Goal: Information Seeking & Learning: Learn about a topic

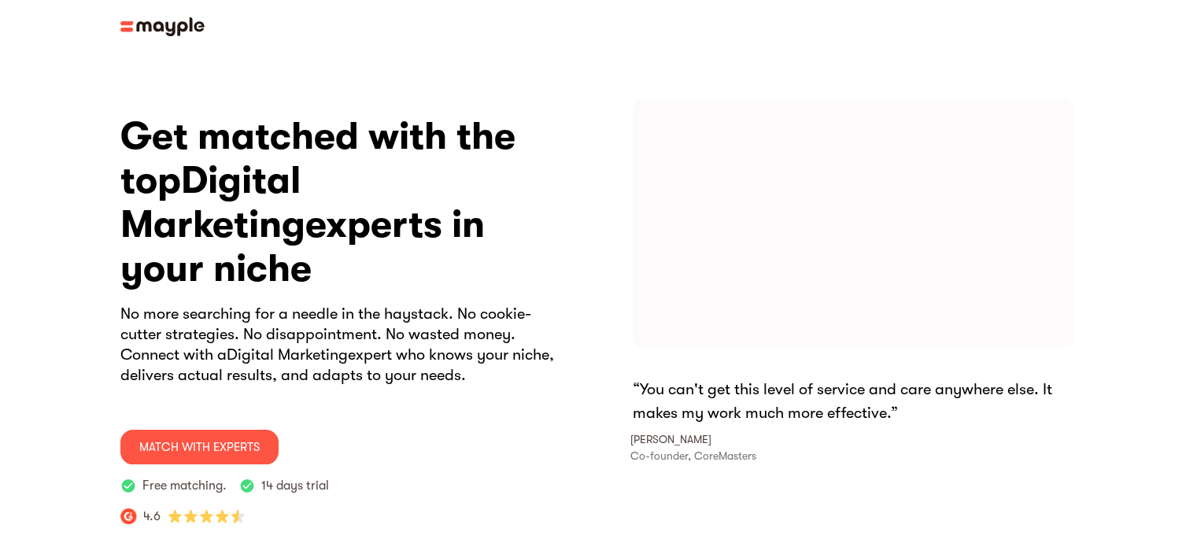
select select "English"
click at [158, 29] on img at bounding box center [162, 26] width 84 height 19
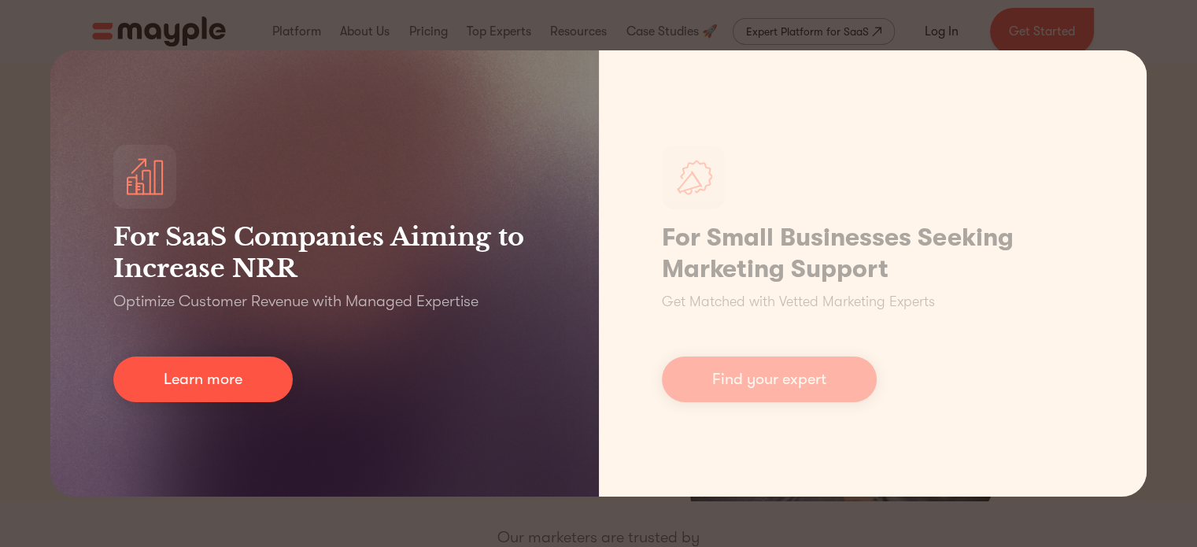
select select "English"
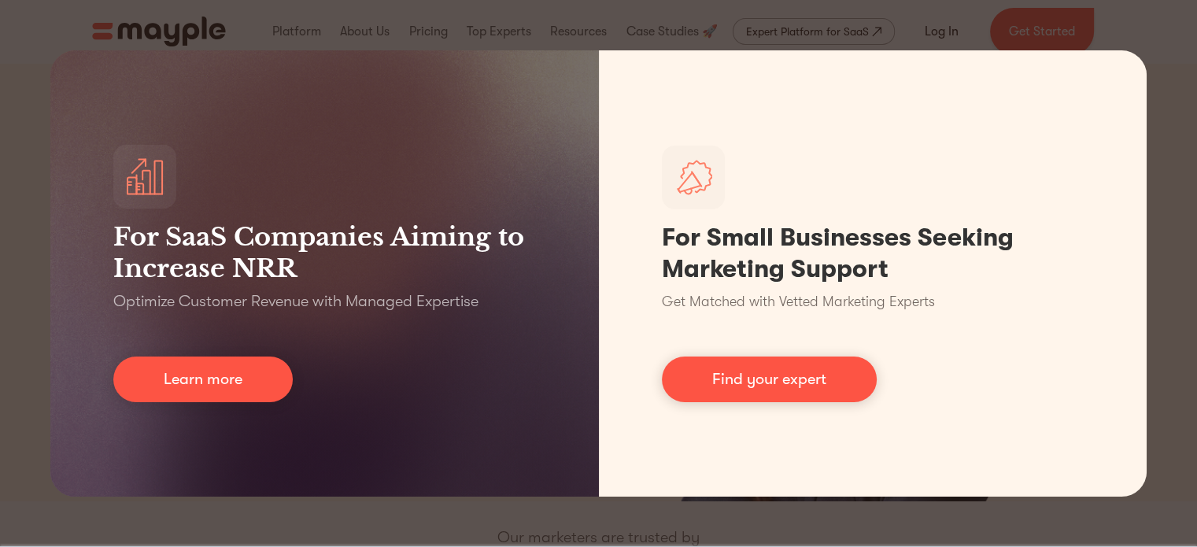
click at [974, 19] on div "For SaaS Companies Aiming to Increase NRR Optimize Customer Revenue with Manage…" at bounding box center [598, 273] width 1197 height 547
click at [1178, 102] on div "For SaaS Companies Aiming to Increase NRR Optimize Customer Revenue with Manage…" at bounding box center [598, 273] width 1197 height 547
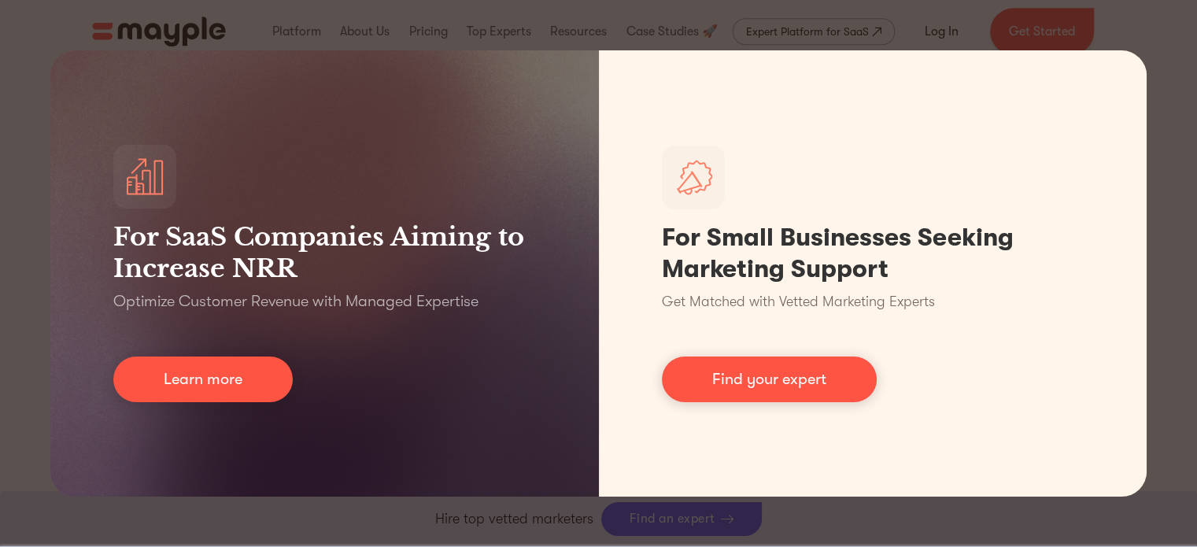
scroll to position [1192, 0]
